Goal: Information Seeking & Learning: Learn about a topic

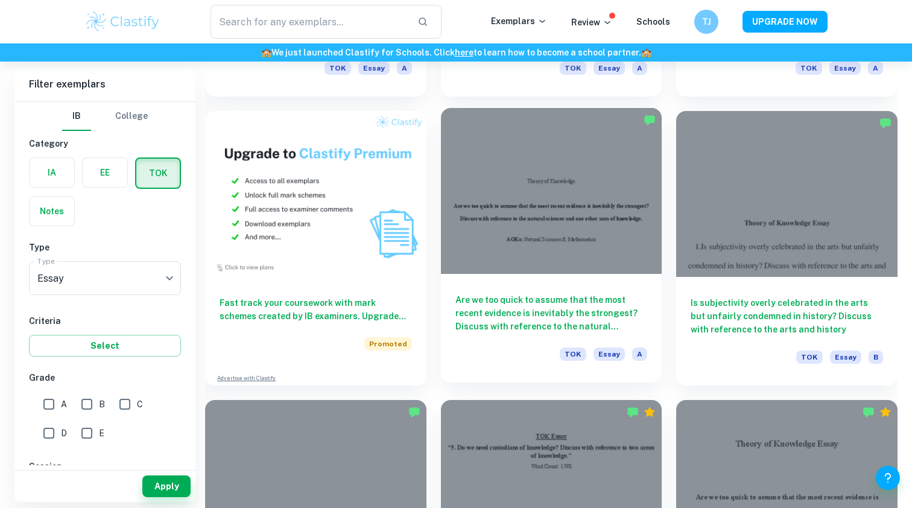
scroll to position [880, 0]
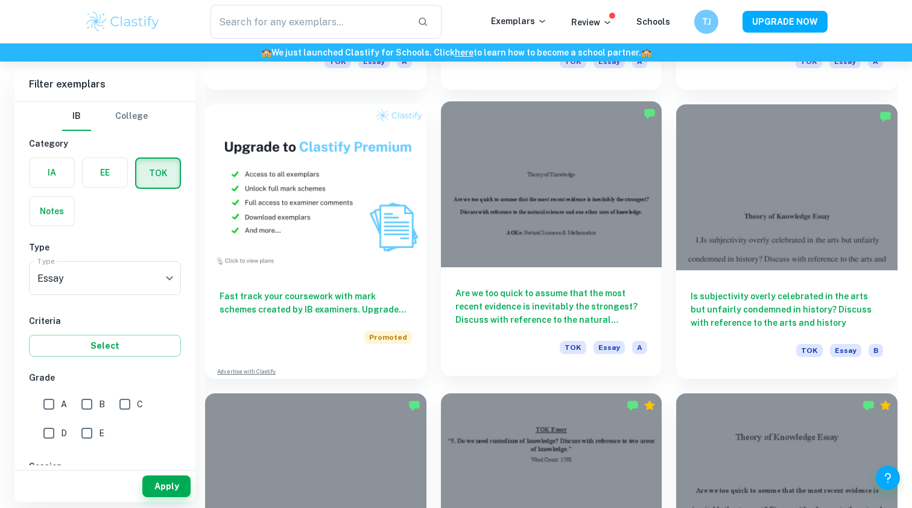
click at [525, 276] on div "Are we too quick to assume that the most recent evidence is inevitably the stro…" at bounding box center [551, 321] width 221 height 109
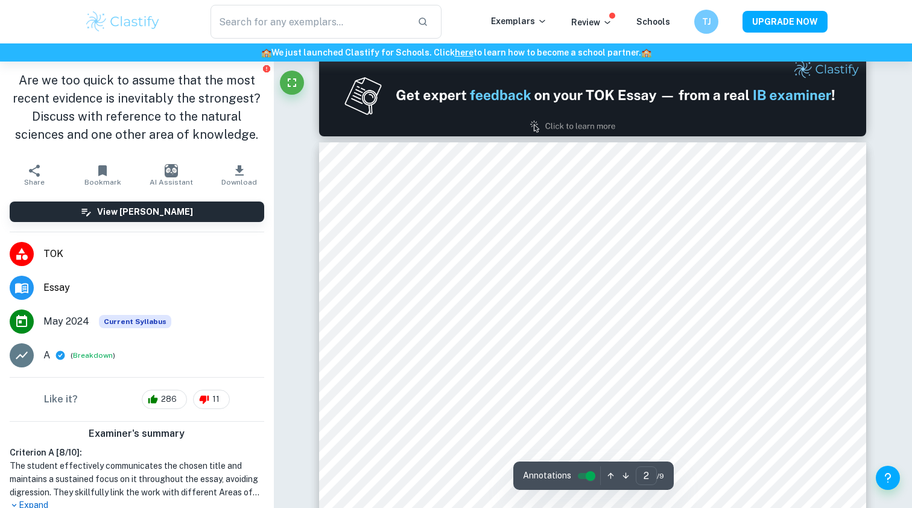
scroll to position [737, 0]
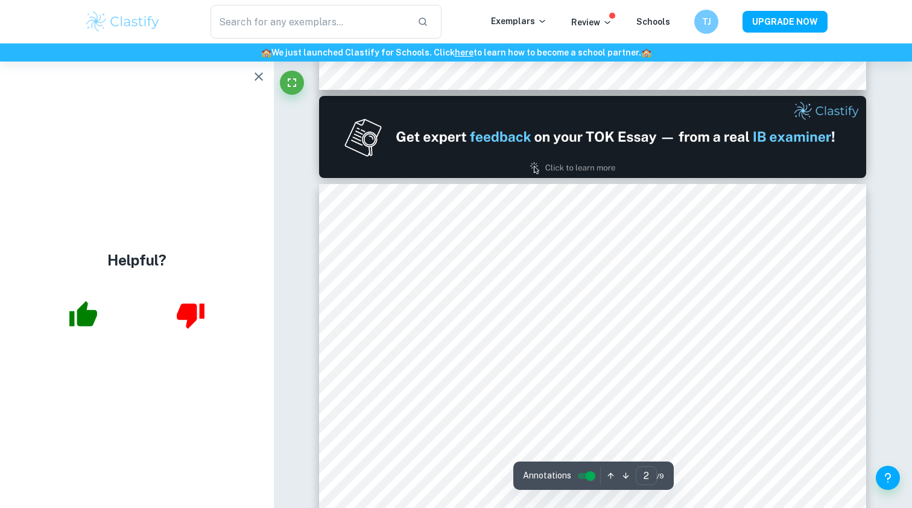
type input "1"
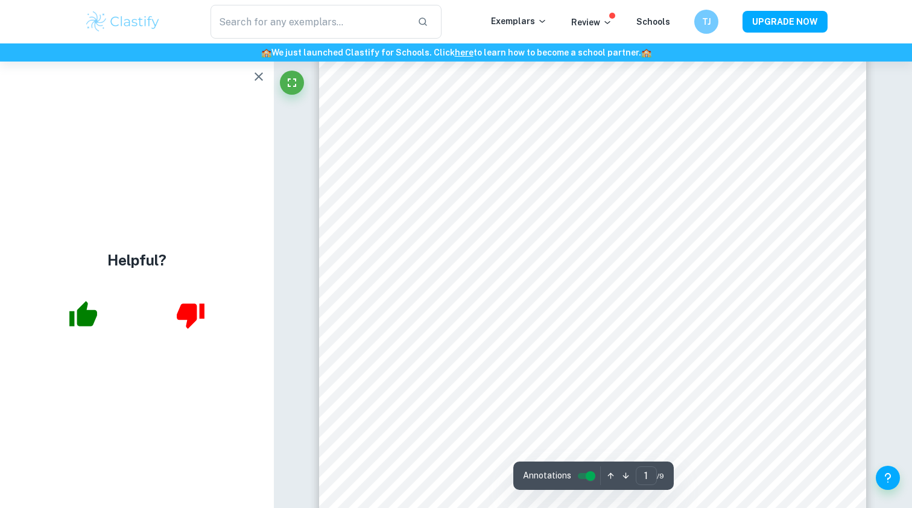
scroll to position [48, 0]
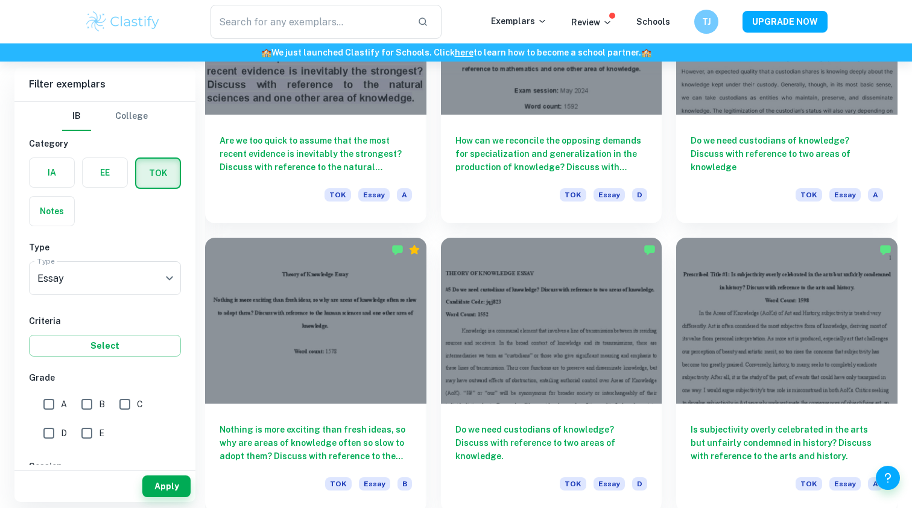
scroll to position [1615, 0]
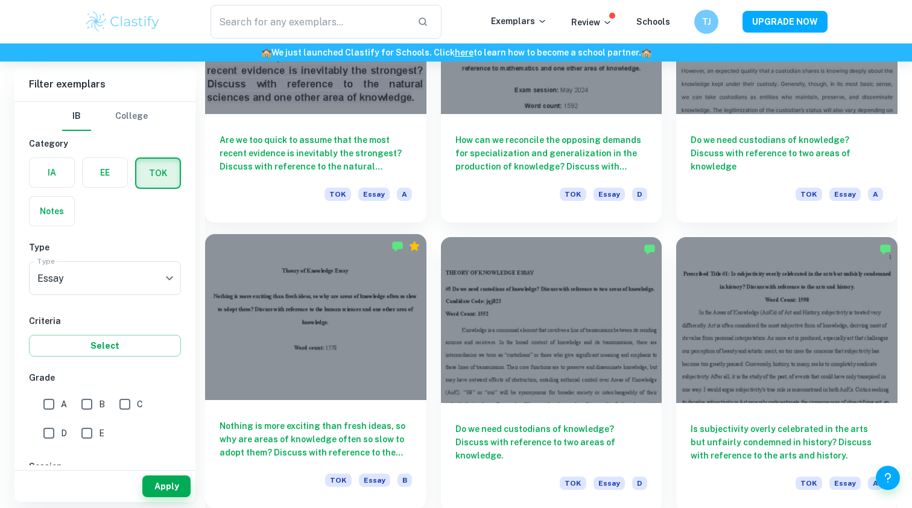
click at [314, 434] on h6 "Nothing is more exciting than fresh ideas, so why are areas of knowledge often …" at bounding box center [316, 439] width 192 height 40
